Goal: Transaction & Acquisition: Purchase product/service

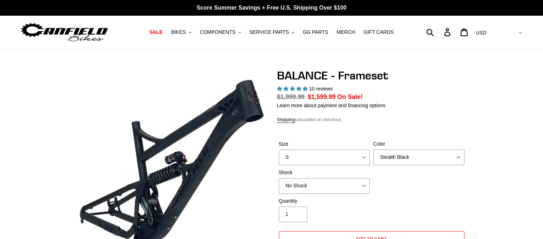
select select "highest-rating"
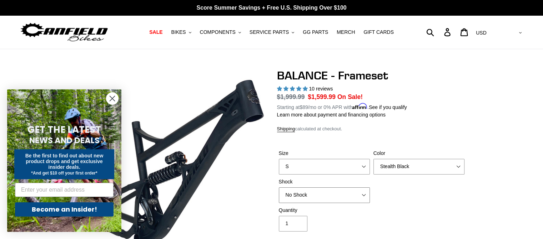
click at [360, 195] on select "No Shock Cane Creek Kitsuma Air Öhlins TTX2 Air EXT Storia V3-S" at bounding box center [324, 196] width 91 height 16
click at [279, 188] on select "No Shock Cane Creek Kitsuma Air Öhlins TTX2 Air EXT Storia V3-S" at bounding box center [324, 196] width 91 height 16
click at [358, 198] on select "No Shock Cane Creek Kitsuma Air Öhlins TTX2 Air EXT Storia V3-S" at bounding box center [324, 196] width 91 height 16
click at [279, 188] on select "No Shock Cane Creek Kitsuma Air Öhlins TTX2 Air EXT Storia V3-S" at bounding box center [324, 196] width 91 height 16
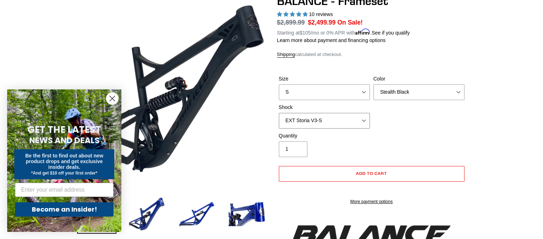
scroll to position [49, 0]
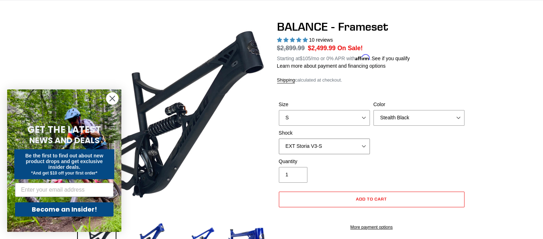
click at [365, 141] on select "No Shock Cane Creek Kitsuma Air Öhlins TTX2 Air EXT Storia V3-S" at bounding box center [324, 147] width 91 height 16
click at [279, 139] on select "No Shock Cane Creek Kitsuma Air Öhlins TTX2 Air EXT Storia V3-S" at bounding box center [324, 147] width 91 height 16
click at [365, 149] on select "No Shock Cane Creek Kitsuma Air Öhlins TTX2 Air EXT Storia V3-S" at bounding box center [324, 147] width 91 height 16
select select "No Shock"
click at [279, 139] on select "No Shock Cane Creek Kitsuma Air Öhlins TTX2 Air EXT Storia V3-S" at bounding box center [324, 147] width 91 height 16
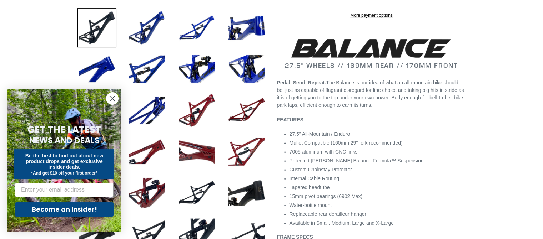
scroll to position [255, 0]
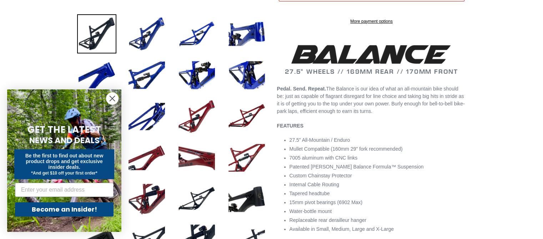
click at [113, 98] on icon "Close dialog" at bounding box center [112, 98] width 5 height 5
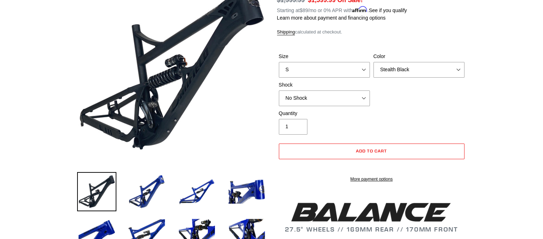
scroll to position [122, 0]
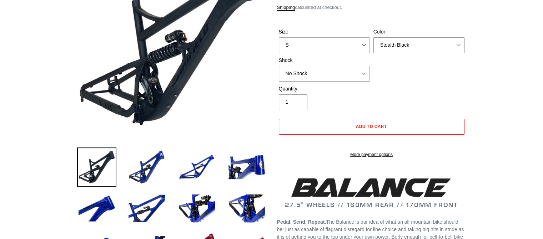
click at [448, 47] on select "Bomber Blue Goat's Blood Stealth Black" at bounding box center [418, 45] width 91 height 16
click at [373, 37] on select "Bomber Blue Goat's Blood Stealth Black" at bounding box center [418, 45] width 91 height 16
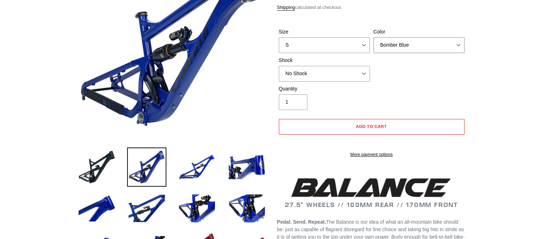
click at [437, 48] on select "Bomber Blue Goat's Blood Stealth Black" at bounding box center [418, 45] width 91 height 16
click at [373, 37] on select "Bomber Blue Goat's Blood Stealth Black" at bounding box center [418, 45] width 91 height 16
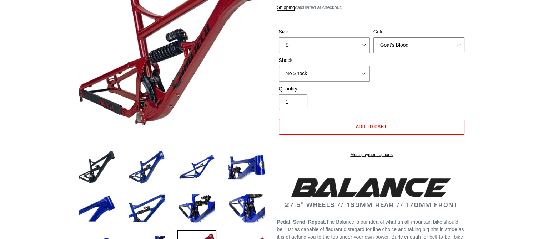
click at [437, 45] on select "Bomber Blue Goat's Blood Stealth Black" at bounding box center [418, 45] width 91 height 16
select select "Stealth Black"
click at [373, 37] on select "Bomber Blue Goat's Blood Stealth Black" at bounding box center [418, 45] width 91 height 16
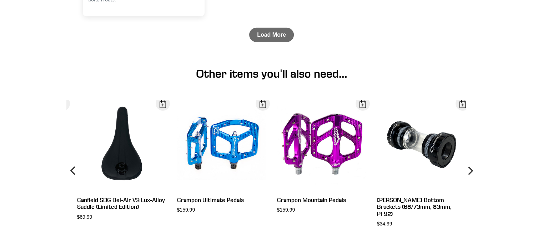
scroll to position [2142, 0]
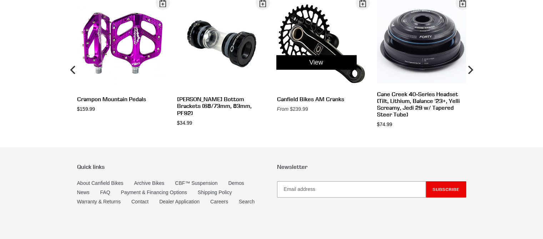
click at [332, 106] on div "View" at bounding box center [316, 62] width 100 height 126
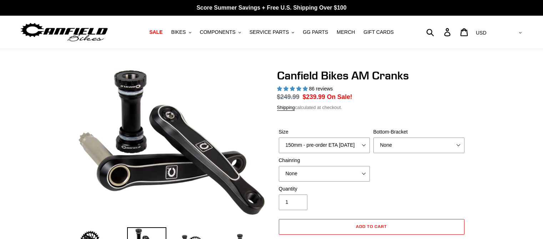
select select "highest-rating"
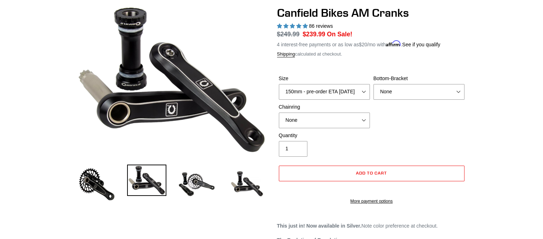
scroll to position [67, 0]
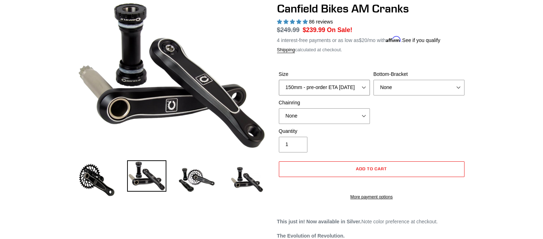
click at [365, 89] on select "150mm - pre-order ETA 9/30/25 155mm - pre-order ETA 9/30/25 160mm - pre-order E…" at bounding box center [324, 88] width 91 height 16
select select "155mm - pre-order ETA 9/30/25"
click at [279, 80] on select "150mm - pre-order ETA 9/30/25 155mm - pre-order ETA 9/30/25 160mm - pre-order E…" at bounding box center [324, 88] width 91 height 16
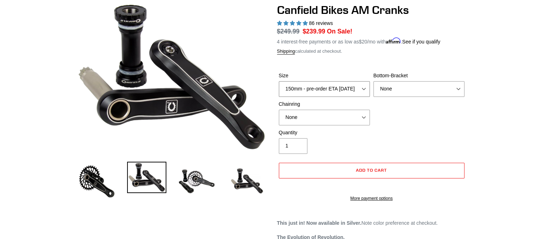
scroll to position [61, 0]
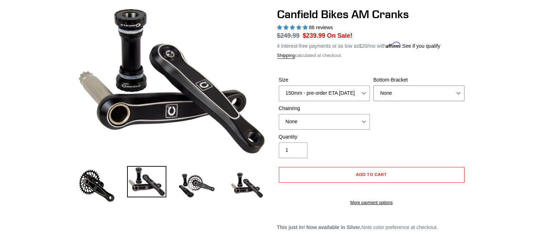
click at [456, 94] on select "None BSA Threaded 68/73mm Press Fit PF92" at bounding box center [418, 94] width 91 height 16
select select "BSA Threaded 68/73mm"
click at [373, 86] on select "None BSA Threaded 68/73mm Press Fit PF92" at bounding box center [418, 94] width 91 height 16
click at [362, 121] on select "None 30t Round (Boost 148) 30t Oval (Boost 148) 32t Round (Boost 148) 32t Oval …" at bounding box center [324, 122] width 91 height 16
click at [279, 114] on select "None 30t Round (Boost 148) 30t Oval (Boost 148) 32t Round (Boost 148) 32t Oval …" at bounding box center [324, 122] width 91 height 16
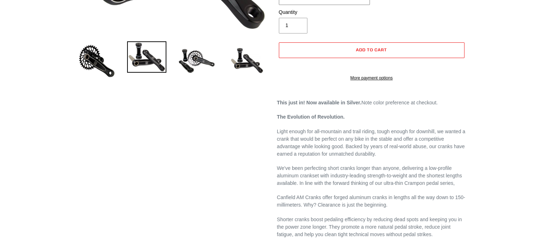
scroll to position [176, 0]
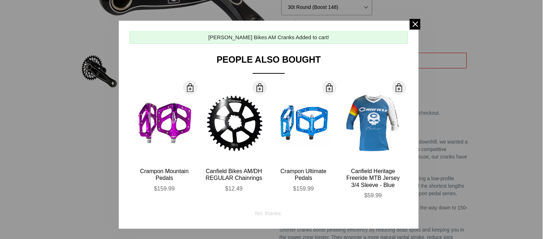
click at [413, 30] on div "Canfield Bikes AM Cranks Added to cart! People Also Bought More Info Crampon Mo…" at bounding box center [269, 125] width 300 height 208
click at [412, 28] on span at bounding box center [415, 24] width 11 height 11
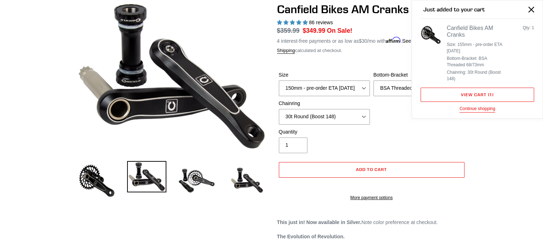
scroll to position [64, 0]
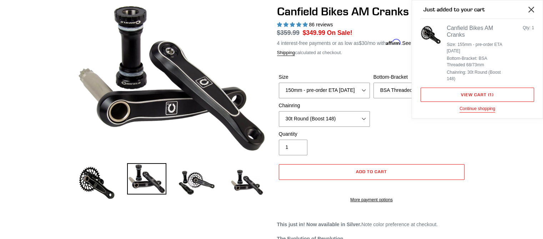
click at [538, 9] on button "Close" at bounding box center [531, 9] width 16 height 16
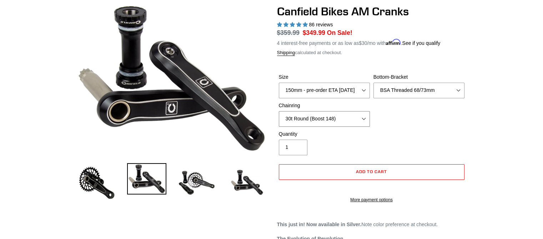
click at [363, 118] on select "None 30t Round (Boost 148) 30t Oval (Boost 148) 32t Round (Boost 148) 32t Oval …" at bounding box center [324, 119] width 91 height 16
select select "None"
click at [279, 111] on select "None 30t Round (Boost 148) 30t Oval (Boost 148) 32t Round (Boost 148) 32t Oval …" at bounding box center [324, 119] width 91 height 16
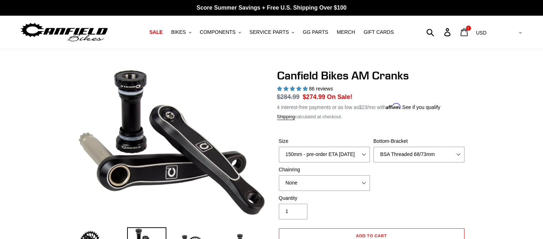
click at [469, 28] on span "1" at bounding box center [468, 28] width 2 height 4
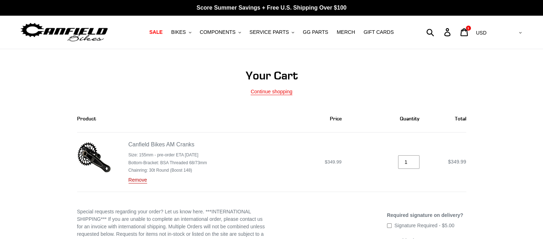
click at [137, 182] on link "Remove" at bounding box center [137, 180] width 19 height 6
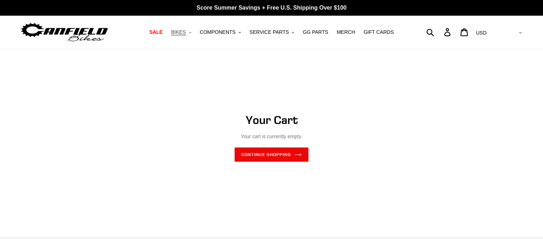
click at [194, 29] on button "BIKES .cls-1{fill:#231f20}" at bounding box center [180, 32] width 27 height 10
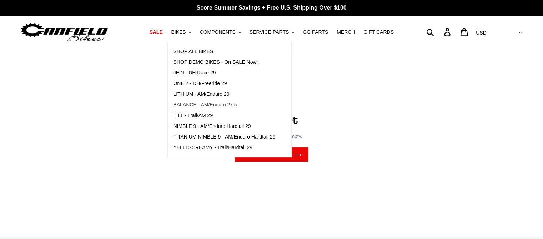
click at [196, 102] on span "BALANCE - AM/Enduro 27.5" at bounding box center [204, 105] width 63 height 6
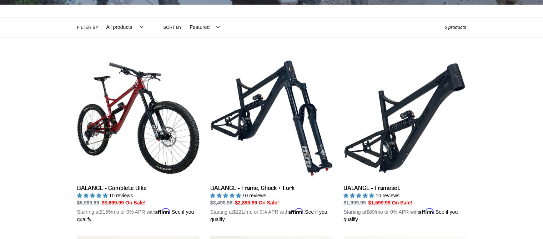
scroll to position [154, 0]
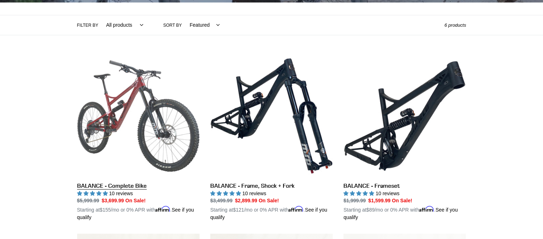
click at [123, 185] on link "BALANCE - Complete Bike" at bounding box center [138, 138] width 122 height 167
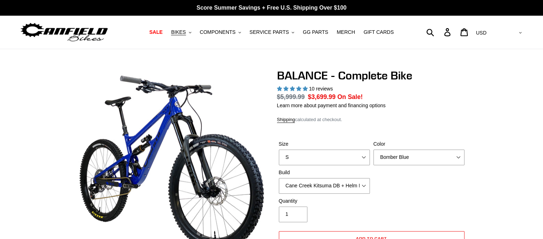
select select "highest-rating"
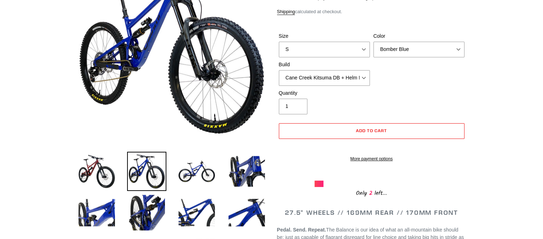
scroll to position [147, 0]
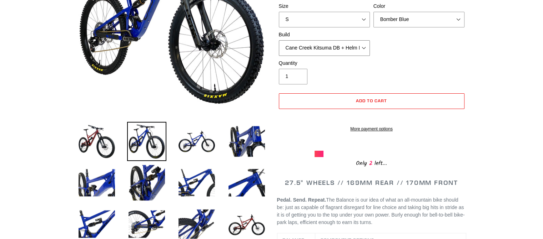
click at [365, 51] on select "Cane Creek Kitsuma DB + Helm MKII + SRAM GX Cane Creek Kitsuma DB + Helm MKII +…" at bounding box center [324, 48] width 91 height 16
select select "RockShox Vivid ULT + Zeb ULT + Shimano XT"
click at [279, 40] on select "Cane Creek Kitsuma DB + Helm MKII + SRAM GX Cane Creek Kitsuma DB + Helm MKII +…" at bounding box center [324, 48] width 91 height 16
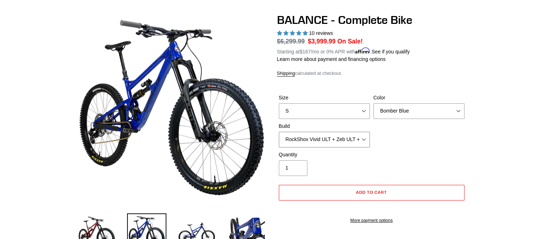
scroll to position [59, 0]
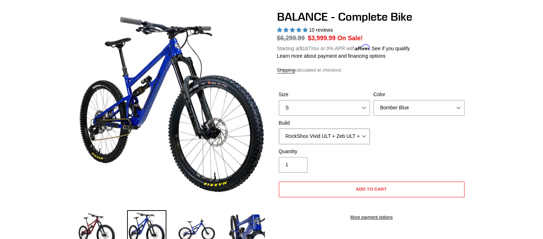
click at [364, 136] on select "Cane Creek Kitsuma DB + Helm MKII + SRAM GX Cane Creek Kitsuma DB + Helm MKII +…" at bounding box center [324, 137] width 91 height 16
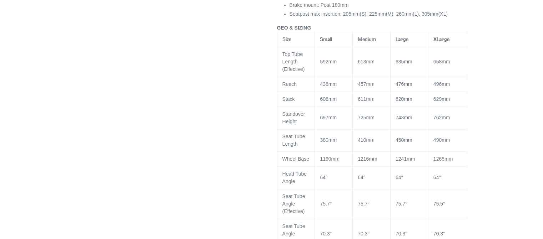
scroll to position [901, 0]
